Goal: Navigation & Orientation: Go to known website

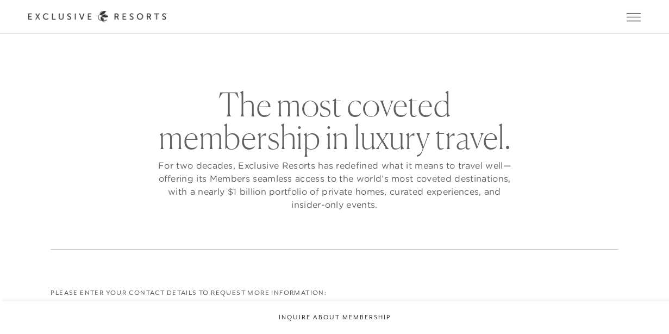
checkbox input "false"
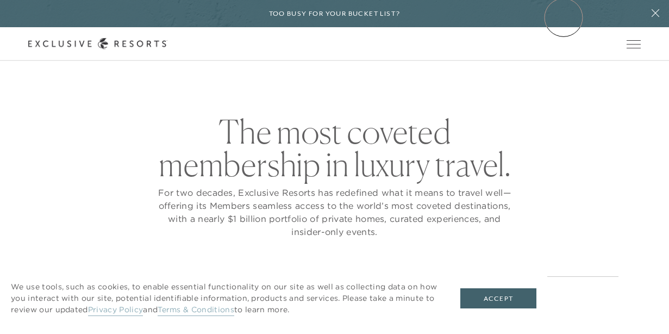
click at [564, 17] on div "Too busy for your bucket list?" at bounding box center [334, 13] width 669 height 27
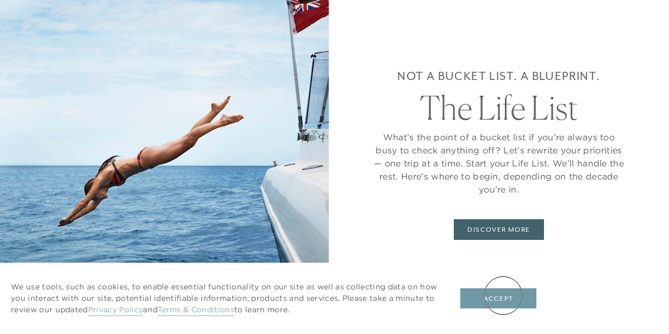
click at [503, 295] on button "Accept" at bounding box center [498, 298] width 76 height 21
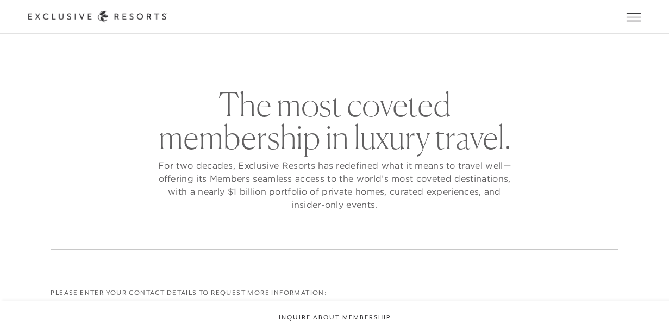
checkbox input "false"
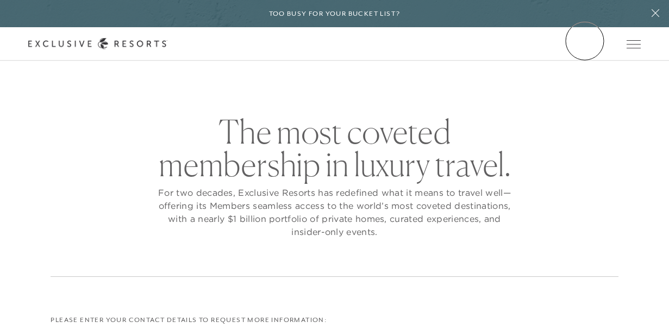
click at [0, 0] on link "Member Login" at bounding box center [0, 0] width 0 height 0
